Goal: Task Accomplishment & Management: Manage account settings

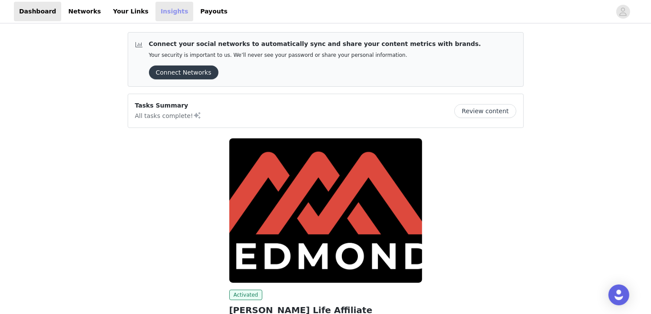
click at [159, 13] on link "Insights" at bounding box center [174, 12] width 38 height 20
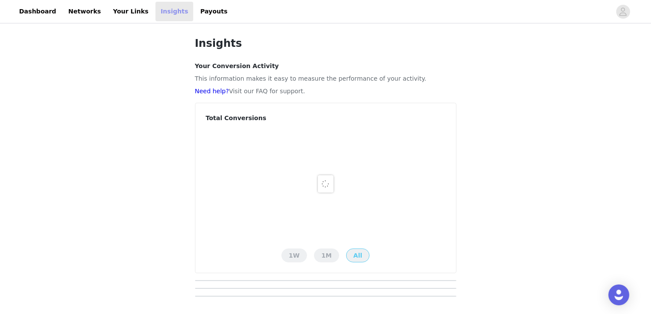
scroll to position [22, 0]
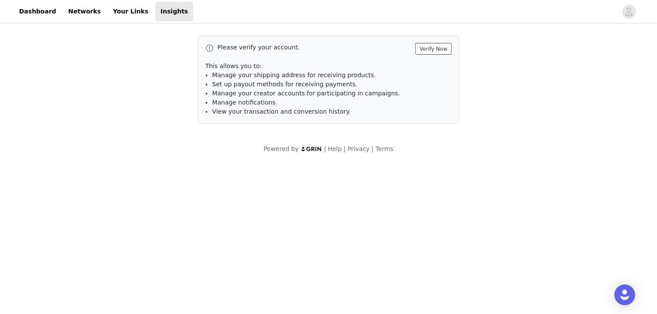
click at [440, 47] on button "Verify Now" at bounding box center [433, 49] width 36 height 12
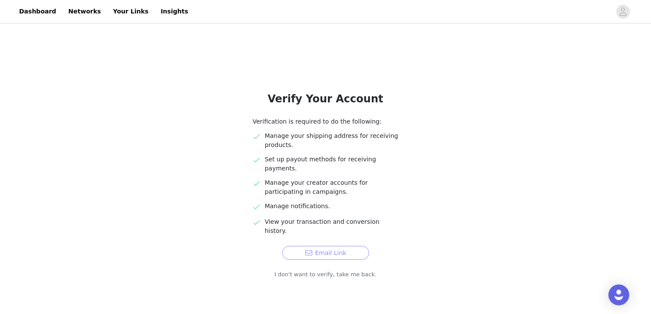
click at [345, 246] on button "Email Link" at bounding box center [325, 253] width 87 height 14
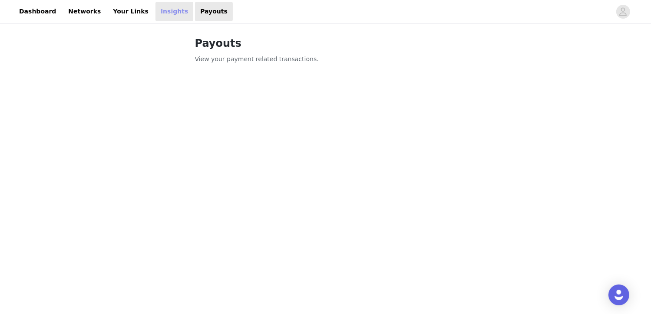
click at [155, 13] on link "Insights" at bounding box center [174, 12] width 38 height 20
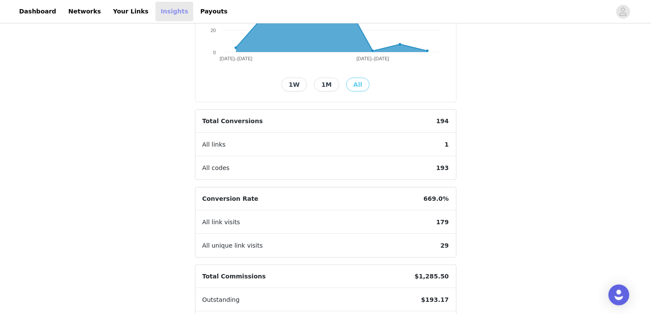
scroll to position [170, 0]
click at [195, 12] on link "Payouts" at bounding box center [214, 12] width 38 height 20
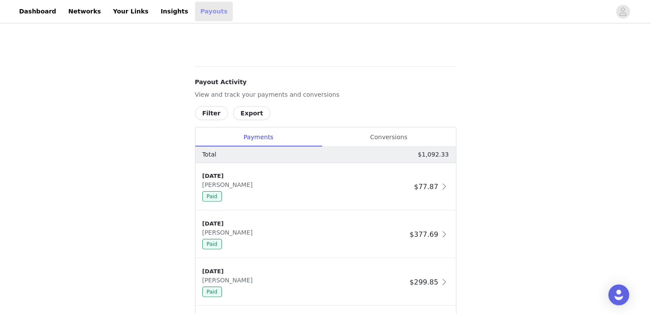
scroll to position [293, 0]
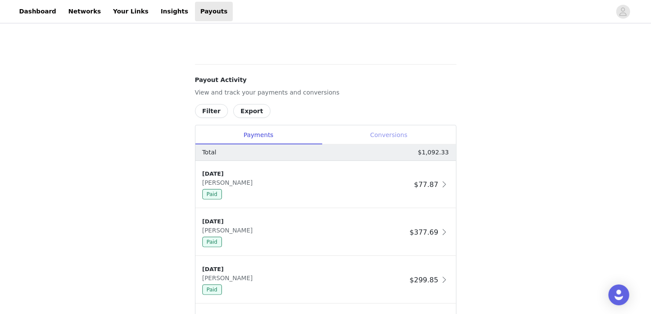
click at [393, 132] on div "Conversions" at bounding box center [389, 135] width 134 height 20
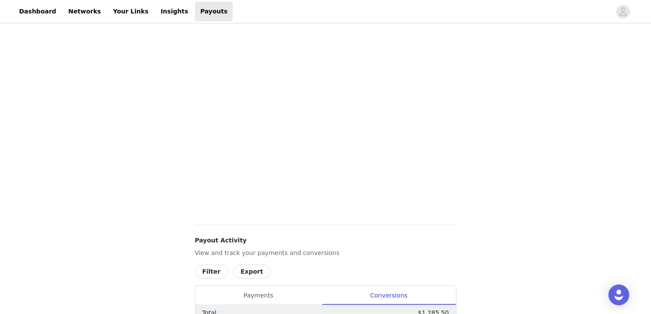
scroll to position [123, 0]
